Goal: Task Accomplishment & Management: Manage account settings

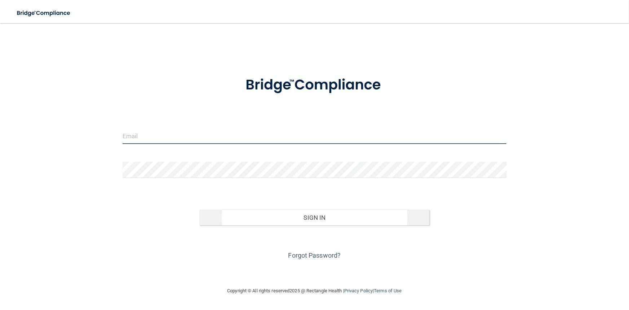
type input "[PERSON_NAME][EMAIL_ADDRESS][DOMAIN_NAME]"
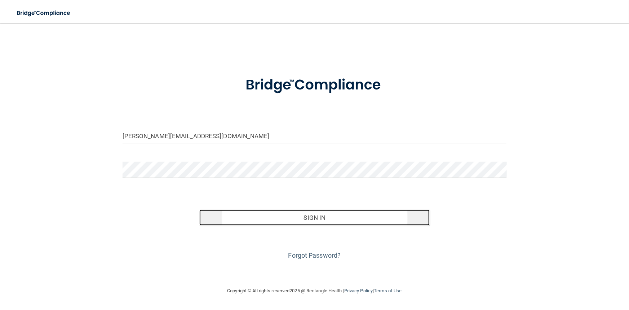
click at [317, 224] on button "Sign In" at bounding box center [314, 218] width 230 height 16
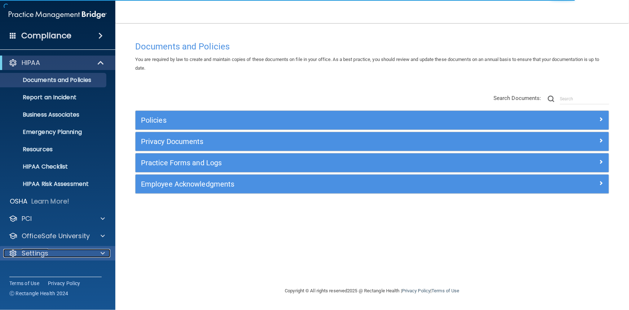
click at [99, 252] on div at bounding box center [102, 253] width 18 height 9
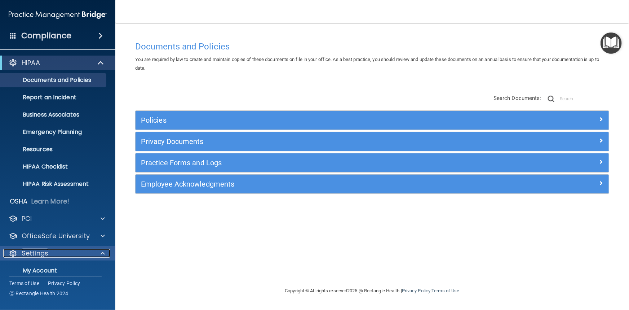
scroll to position [58, 0]
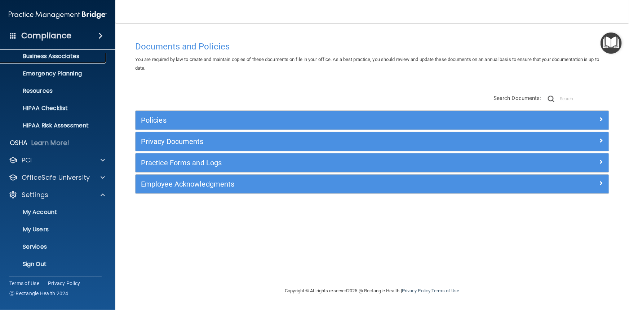
click at [56, 58] on p "Business Associates" at bounding box center [54, 56] width 98 height 7
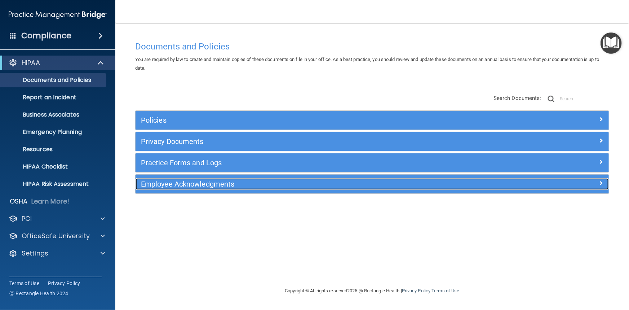
click at [160, 186] on h5 "Employee Acknowledgments" at bounding box center [313, 184] width 344 height 8
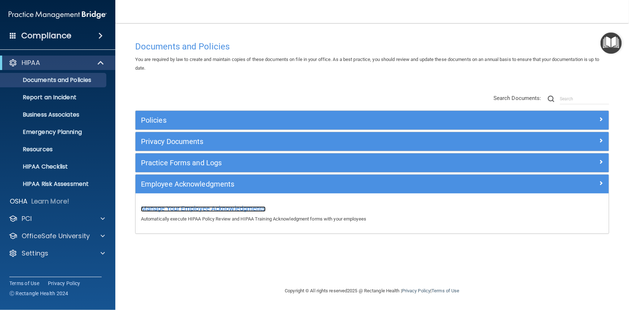
click at [198, 209] on span "Manage Your Employee Acknowledgments" at bounding box center [203, 209] width 125 height 8
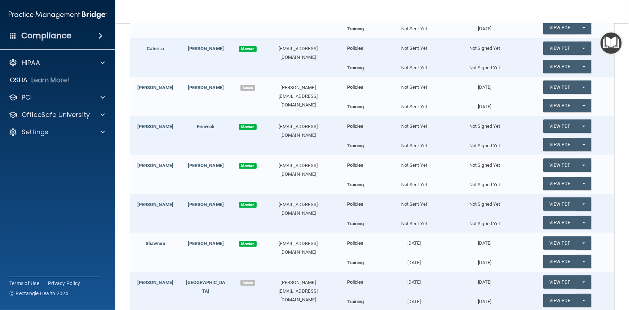
scroll to position [164, 0]
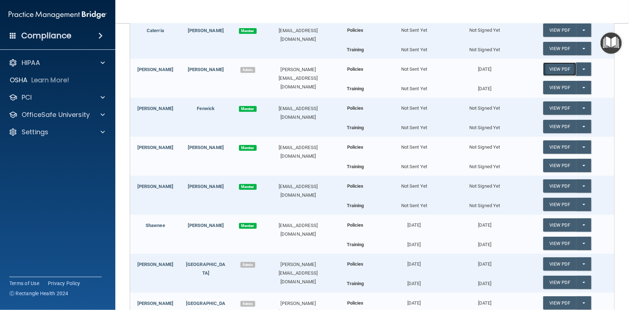
click at [572, 66] on link "View PDF" at bounding box center [560, 68] width 33 height 13
click at [581, 69] on button "Split button!" at bounding box center [584, 68] width 15 height 13
click at [579, 82] on link "Update Acknowledgment" at bounding box center [577, 83] width 66 height 11
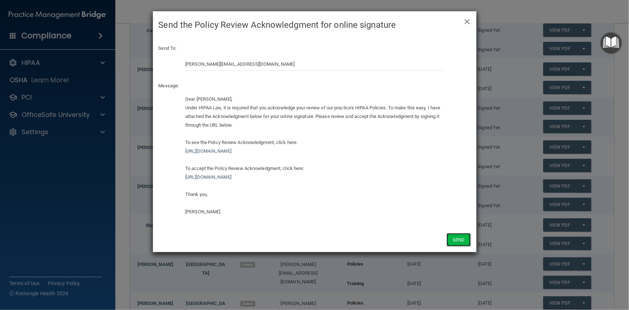
click at [454, 240] on button "Send" at bounding box center [459, 239] width 24 height 13
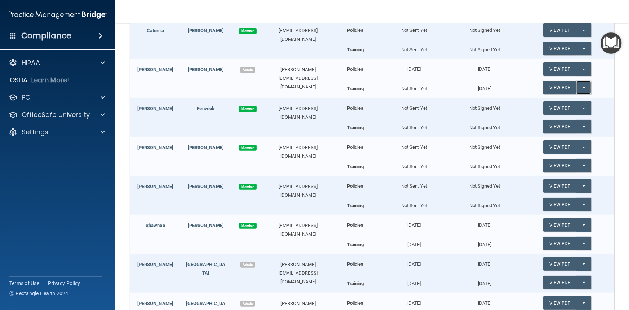
click at [579, 85] on button "Split button!" at bounding box center [584, 87] width 15 height 13
click at [575, 105] on link "Update Acknowledgment" at bounding box center [577, 102] width 66 height 11
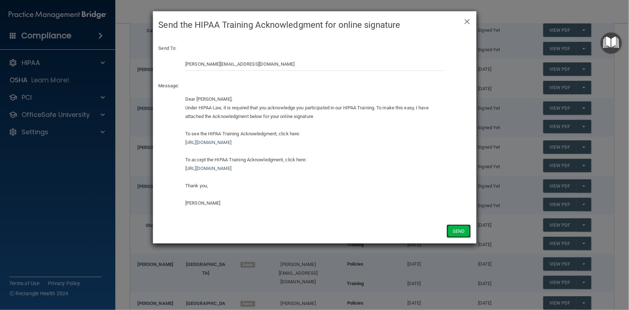
click at [455, 231] on button "Send" at bounding box center [459, 230] width 24 height 13
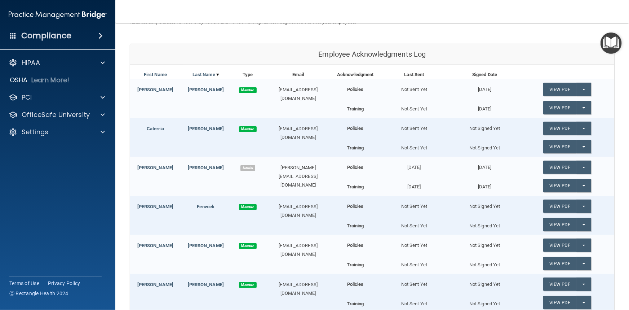
scroll to position [65, 0]
click at [583, 88] on button "Split button!" at bounding box center [584, 89] width 15 height 13
click at [582, 103] on link "Update Acknowledgment" at bounding box center [577, 104] width 66 height 11
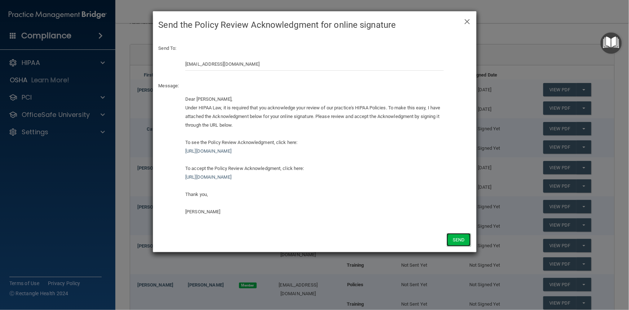
click at [449, 236] on button "Send" at bounding box center [459, 239] width 24 height 13
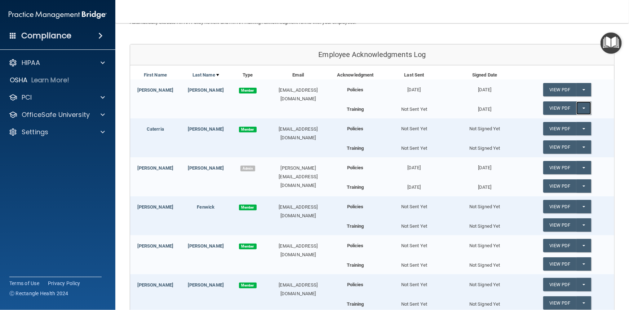
click at [580, 105] on button "Split button!" at bounding box center [584, 107] width 15 height 13
click at [580, 121] on link "Update Acknowledgment" at bounding box center [577, 122] width 66 height 11
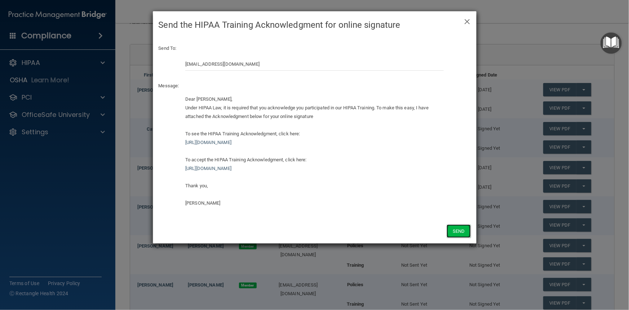
click at [466, 234] on button "Send" at bounding box center [459, 230] width 24 height 13
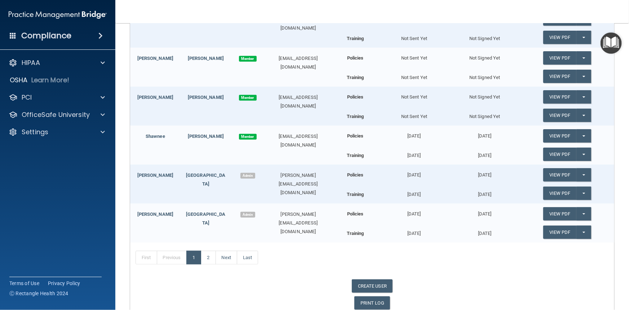
scroll to position [285, 0]
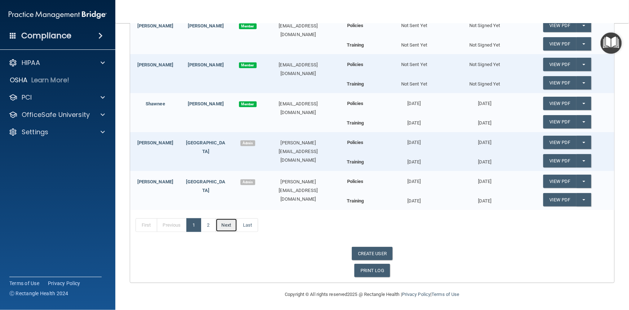
click at [223, 223] on link "Next" at bounding box center [227, 225] width 22 height 14
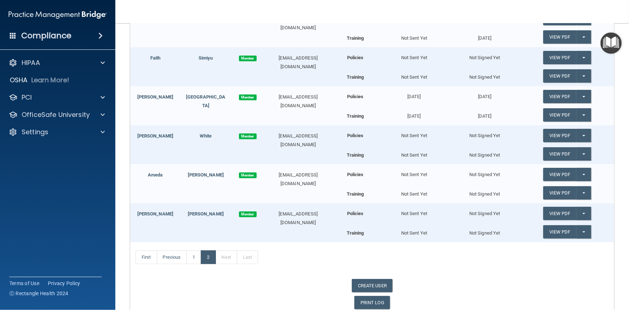
scroll to position [104, 0]
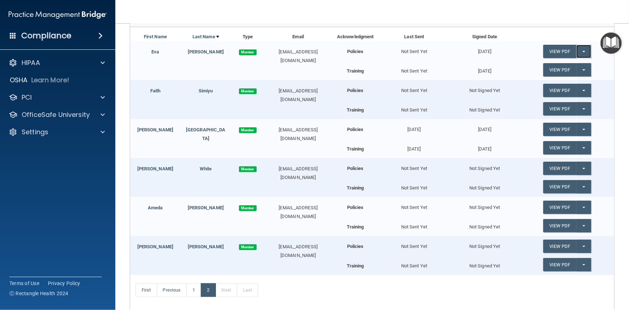
click at [577, 53] on button "Split button!" at bounding box center [584, 51] width 15 height 13
click at [572, 65] on link "Update Acknowledgment" at bounding box center [577, 66] width 66 height 11
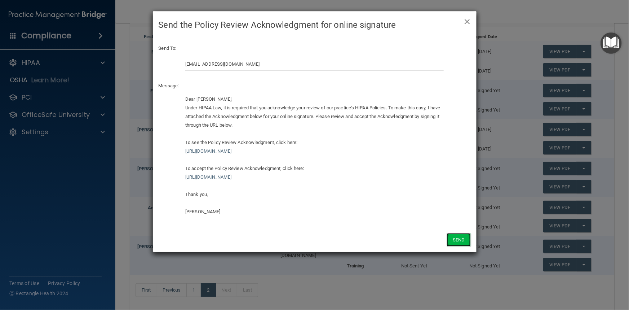
click at [454, 241] on button "Send" at bounding box center [459, 239] width 24 height 13
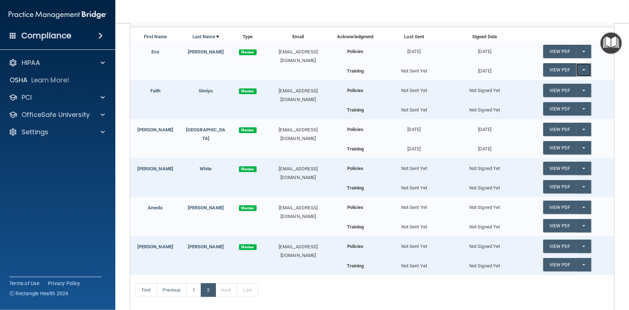
click at [583, 70] on span "button" at bounding box center [584, 69] width 3 height 1
click at [577, 80] on link "Update Acknowledgment" at bounding box center [577, 84] width 66 height 11
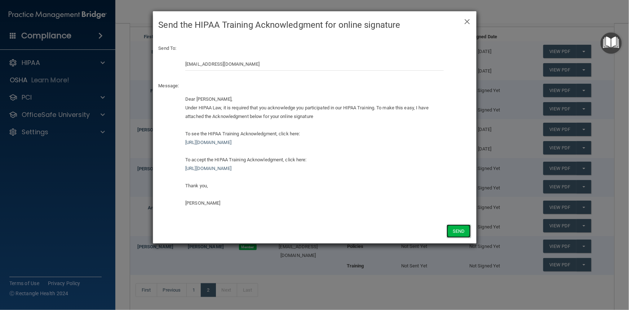
click at [453, 231] on button "Send" at bounding box center [459, 230] width 24 height 13
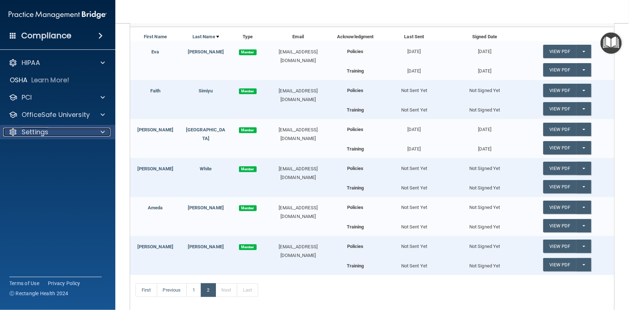
click at [91, 135] on div "Settings" at bounding box center [47, 132] width 89 height 9
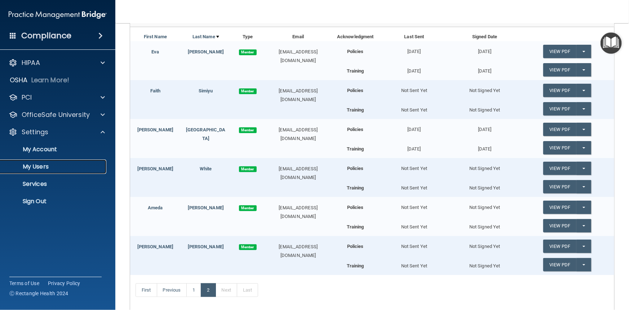
click at [45, 168] on p "My Users" at bounding box center [54, 166] width 98 height 7
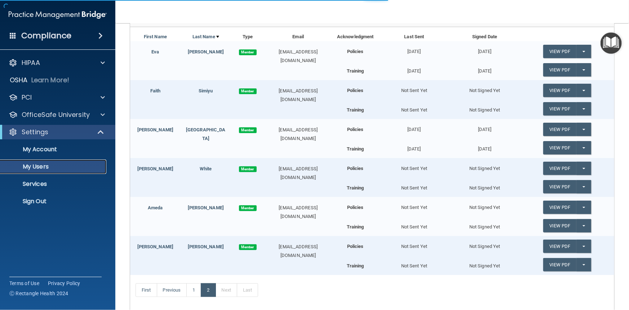
select select "20"
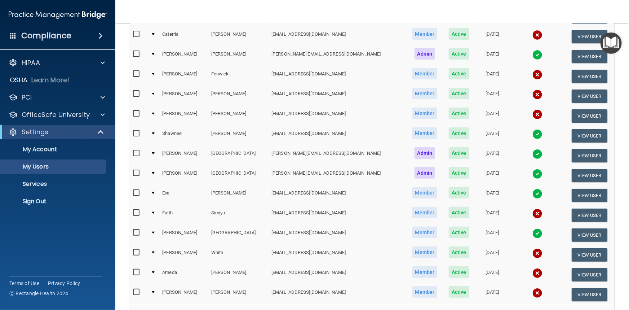
click at [155, 53] on div at bounding box center [153, 54] width 3 height 2
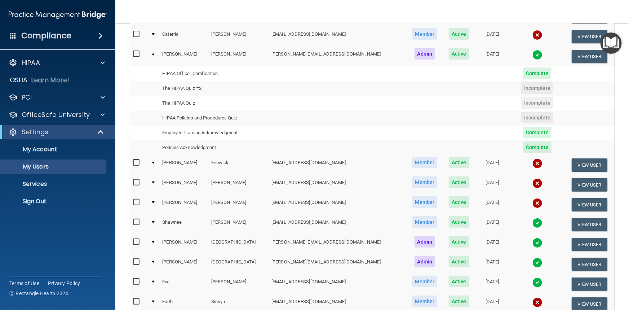
click at [151, 54] on td at bounding box center [154, 56] width 12 height 19
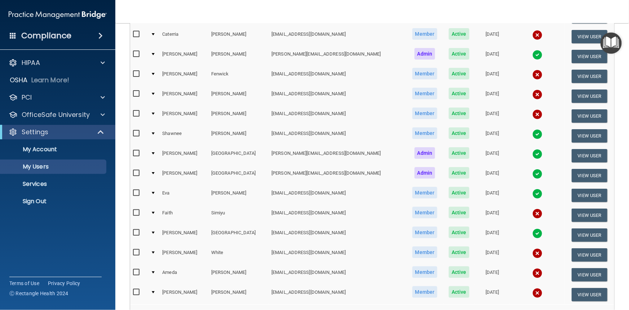
click at [155, 93] on div at bounding box center [153, 94] width 3 height 2
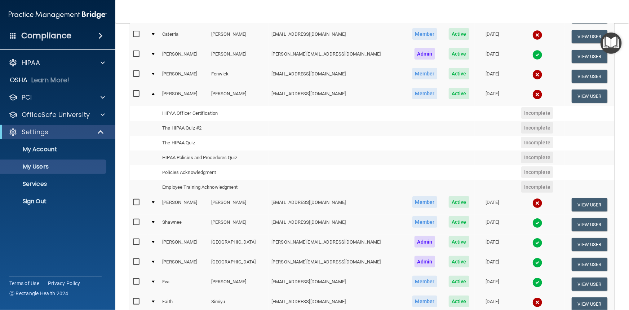
click at [155, 93] on div at bounding box center [153, 94] width 3 height 2
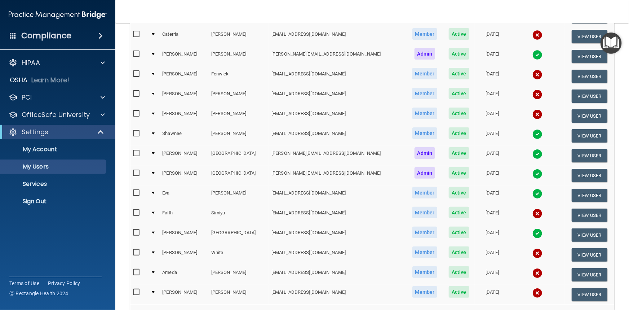
click at [155, 154] on td at bounding box center [154, 156] width 12 height 20
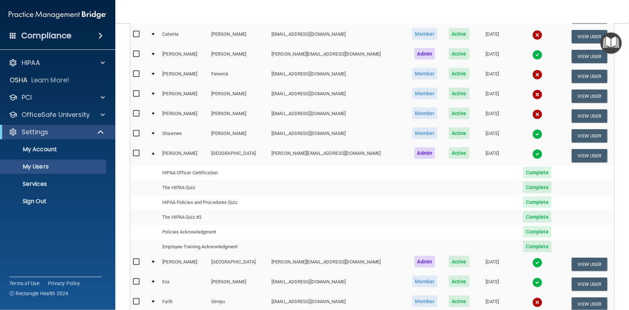
click at [155, 154] on td at bounding box center [154, 155] width 12 height 19
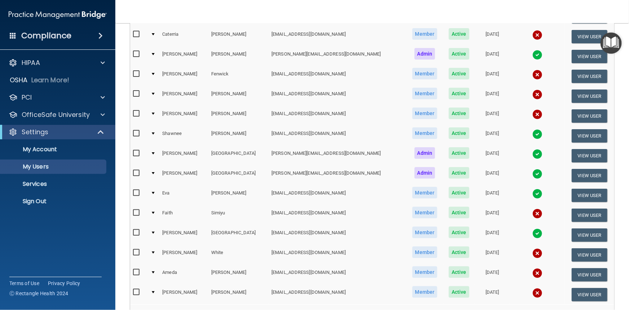
click at [156, 193] on td at bounding box center [154, 195] width 12 height 20
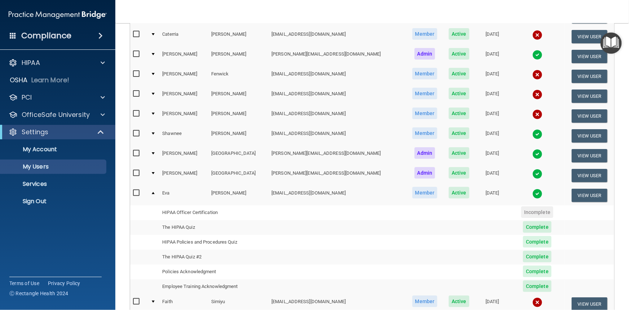
scroll to position [136, 0]
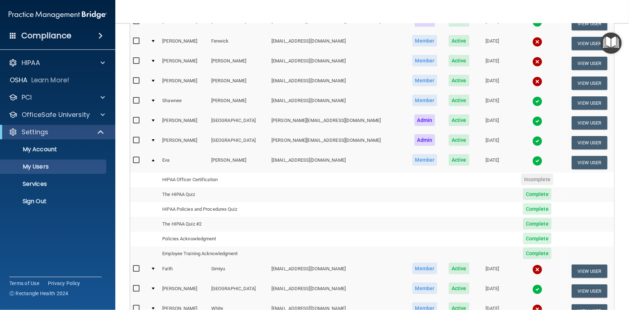
click at [155, 159] on div at bounding box center [153, 160] width 3 height 2
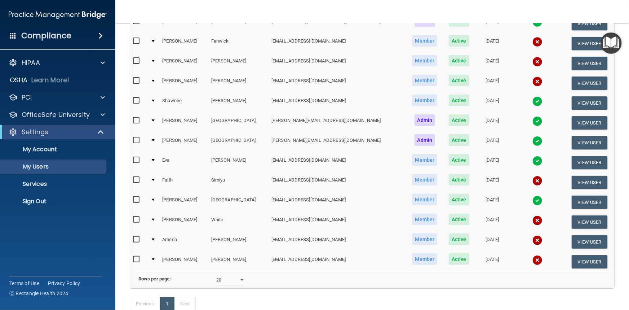
click at [156, 199] on td at bounding box center [154, 202] width 12 height 20
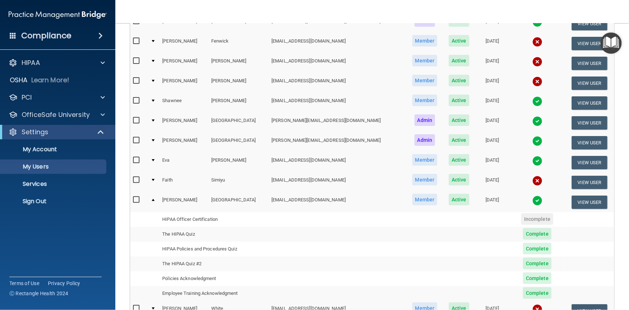
click at [156, 199] on td at bounding box center [154, 201] width 12 height 19
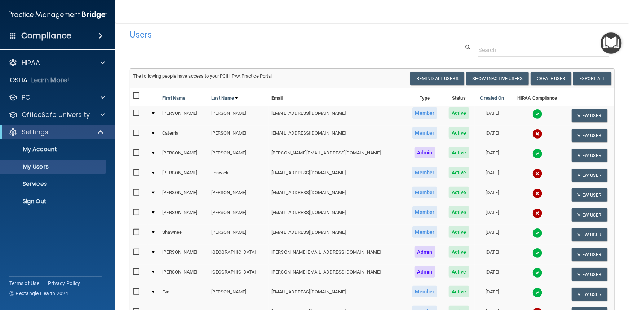
scroll to position [0, 0]
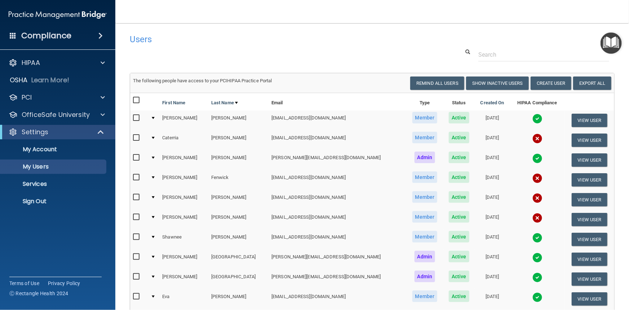
click at [155, 176] on div at bounding box center [153, 177] width 3 height 2
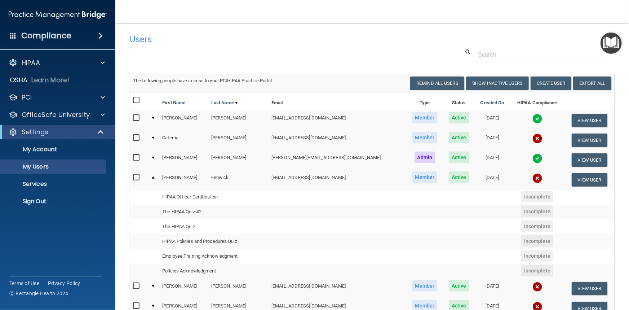
click at [157, 176] on td at bounding box center [154, 179] width 12 height 19
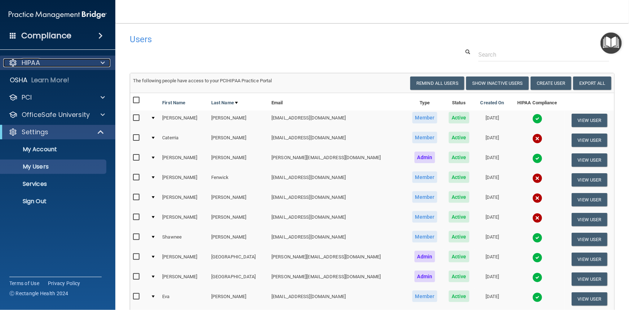
click at [41, 63] on div "HIPAA" at bounding box center [47, 62] width 89 height 9
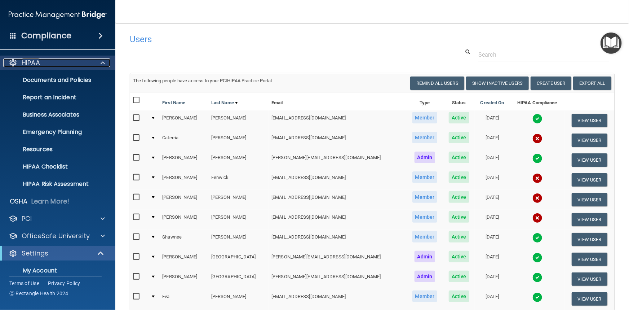
click at [41, 63] on div "HIPAA" at bounding box center [47, 62] width 89 height 9
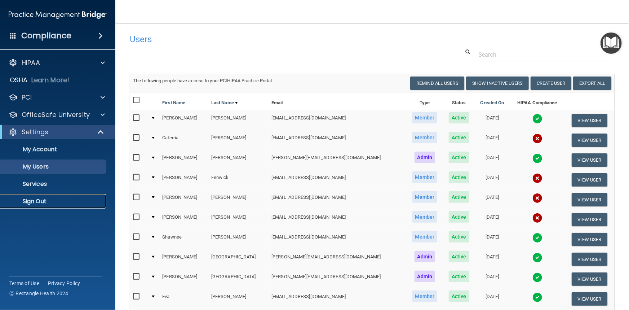
click at [41, 198] on p "Sign Out" at bounding box center [54, 201] width 98 height 7
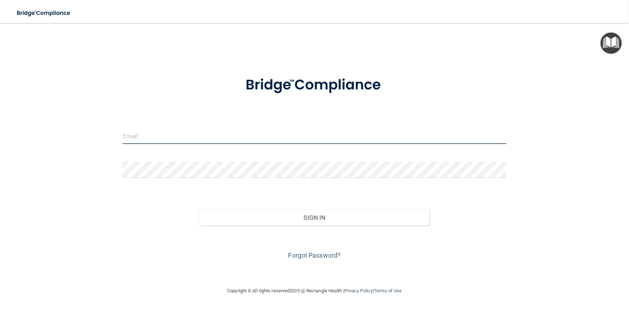
type input "[PERSON_NAME][EMAIL_ADDRESS][DOMAIN_NAME]"
